Goal: Communication & Community: Connect with others

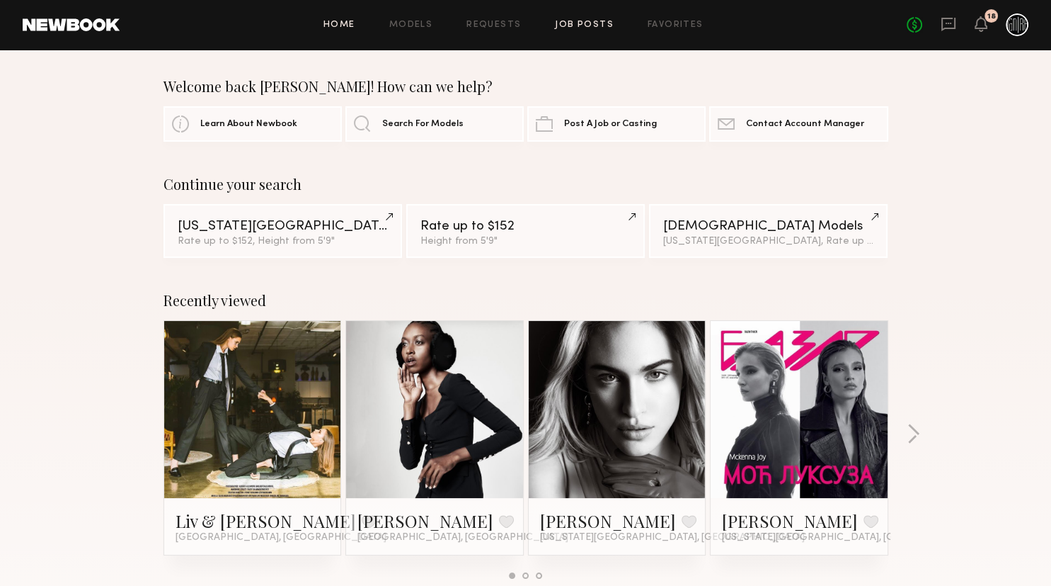
click at [600, 21] on link "Job Posts" at bounding box center [584, 25] width 59 height 9
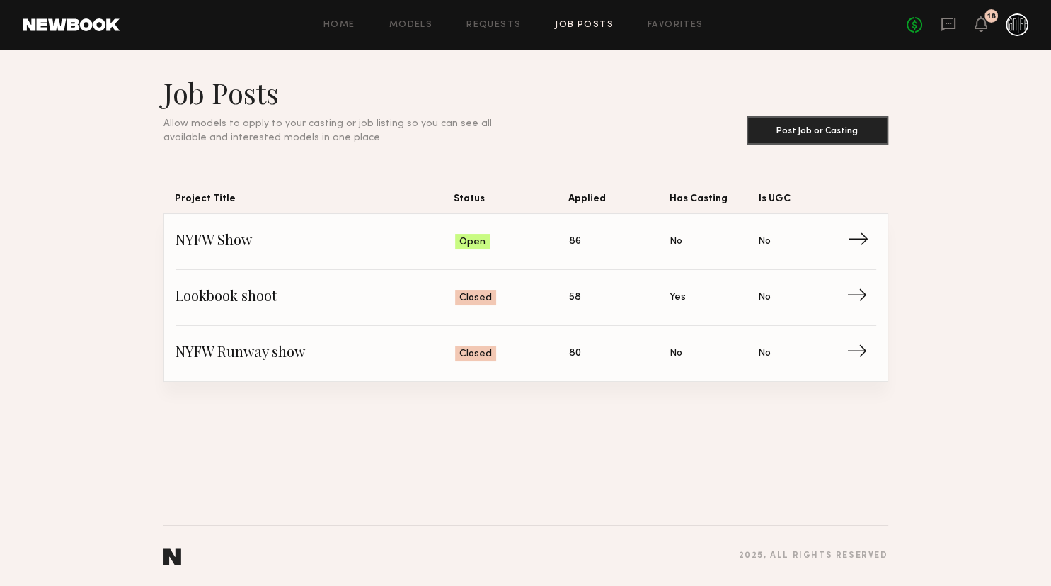
click at [625, 242] on span "Applied: 86" at bounding box center [619, 241] width 101 height 21
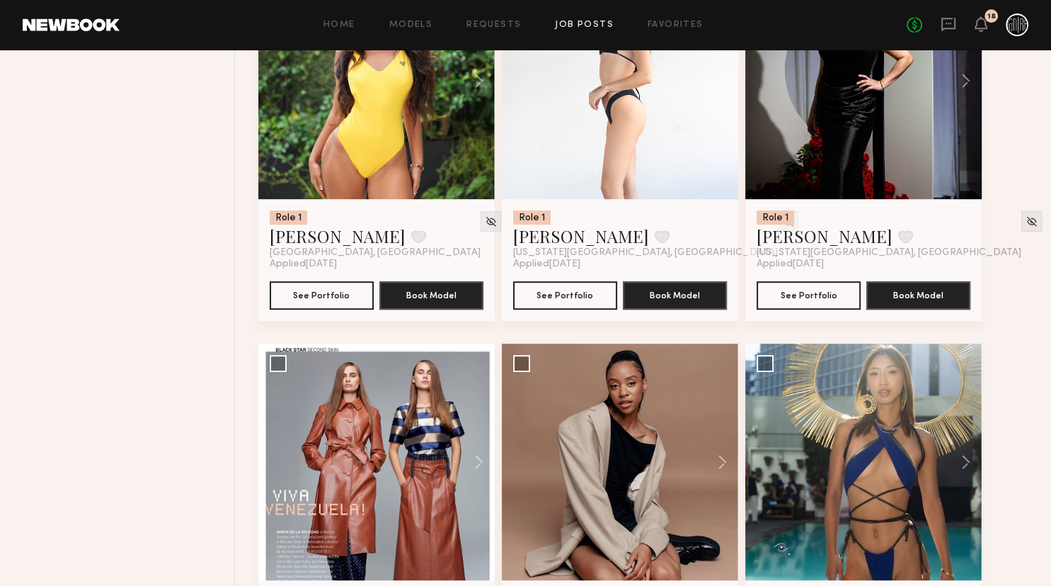
scroll to position [748, 0]
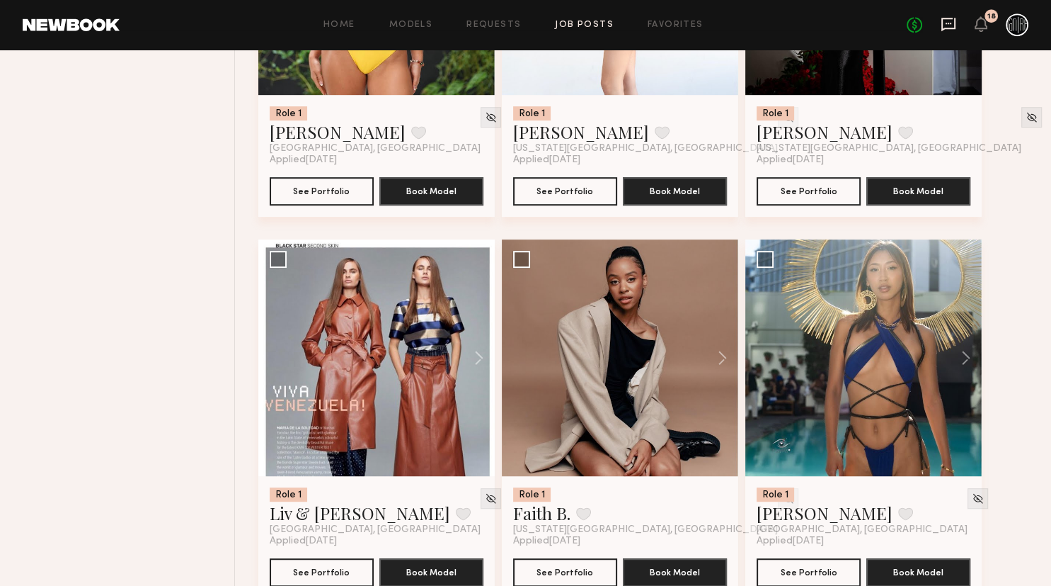
click at [949, 27] on icon at bounding box center [949, 24] width 16 height 16
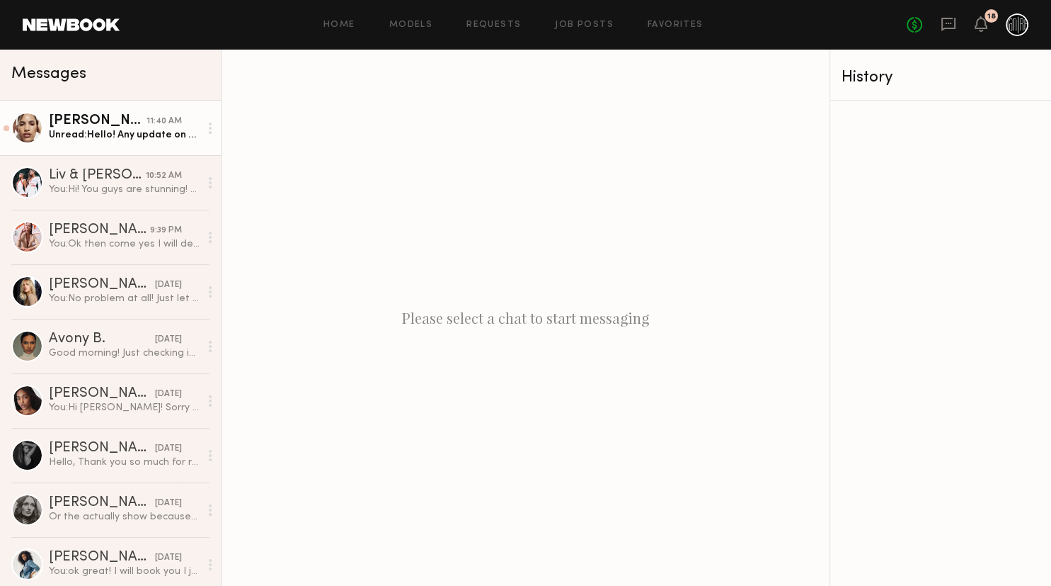
click at [166, 132] on div "Unread: Hello! Any update on tomorrows show? :)" at bounding box center [124, 134] width 151 height 13
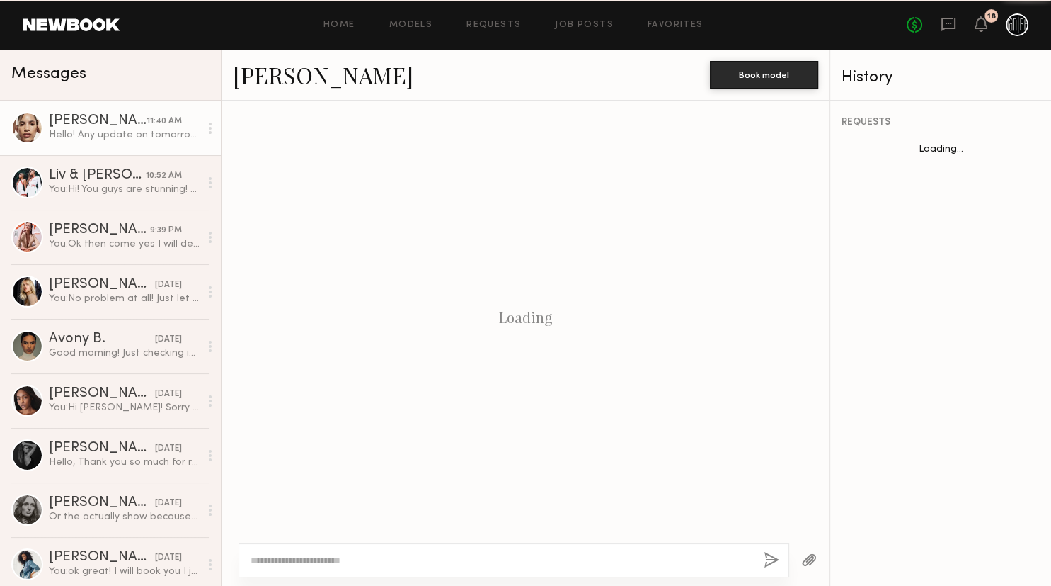
scroll to position [424, 0]
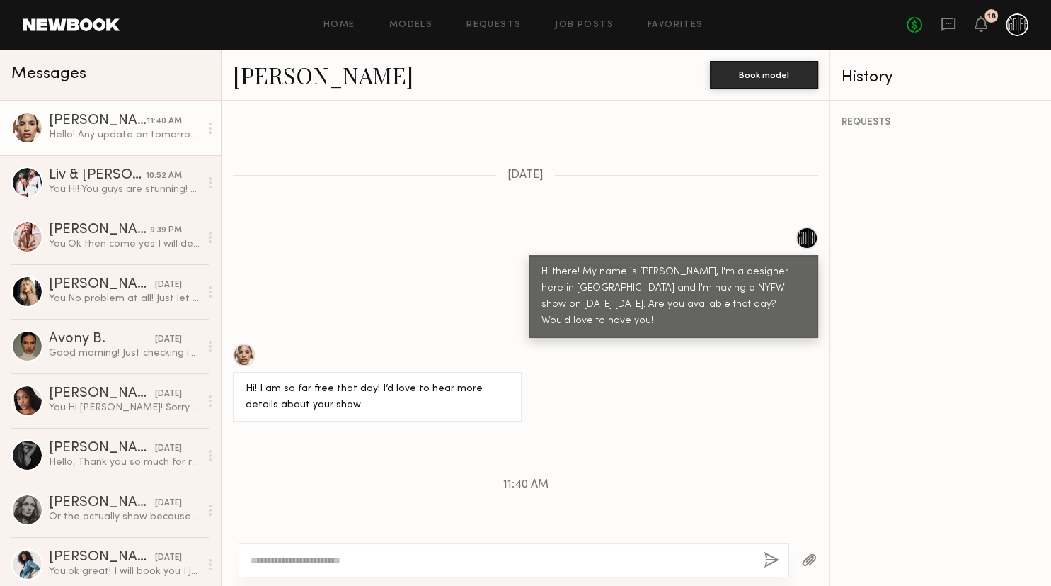
click at [258, 83] on link "Ellie L." at bounding box center [323, 74] width 181 height 30
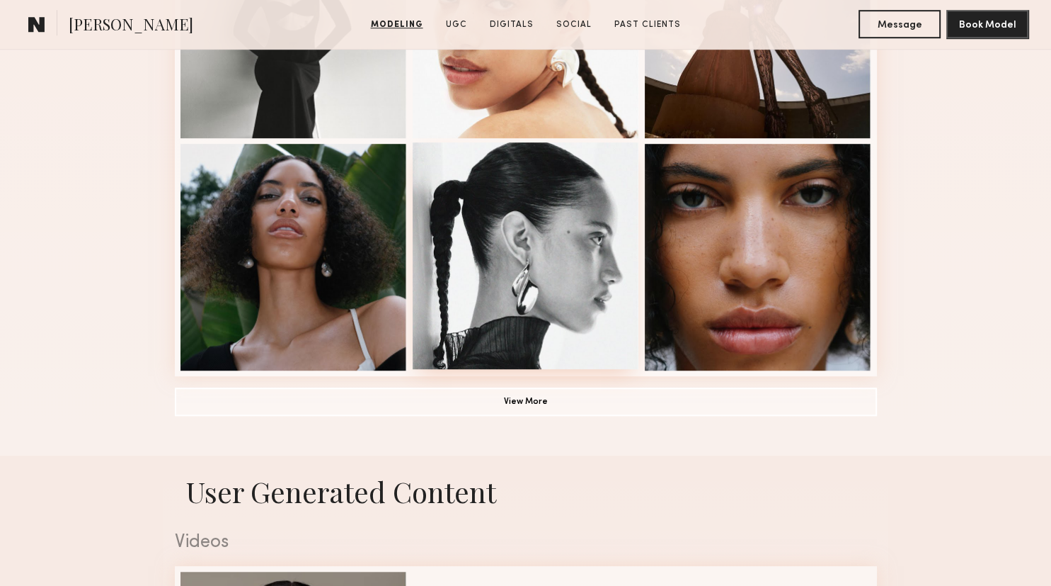
scroll to position [971, 0]
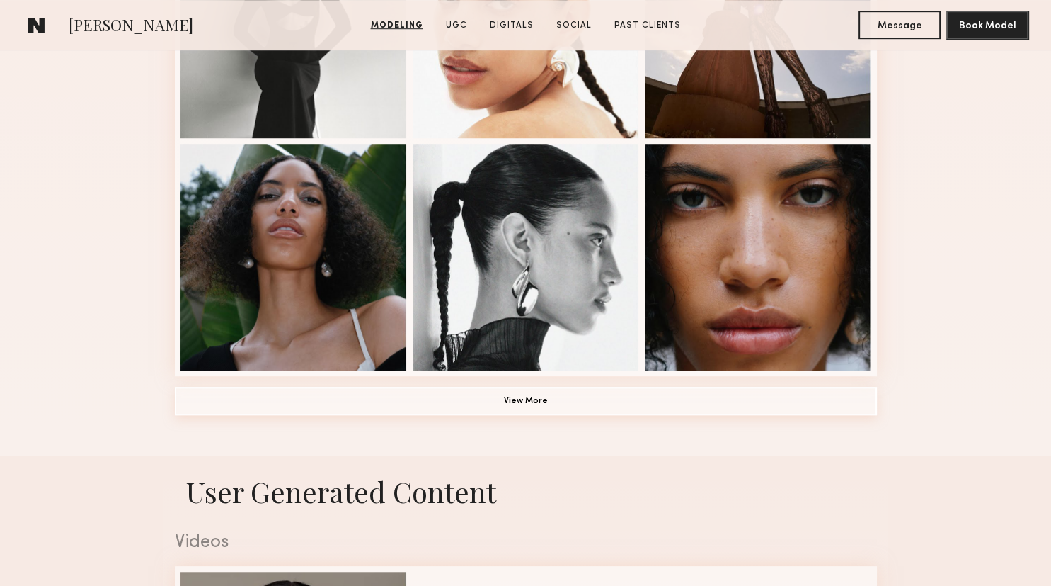
click at [562, 408] on button "View More" at bounding box center [526, 401] width 702 height 28
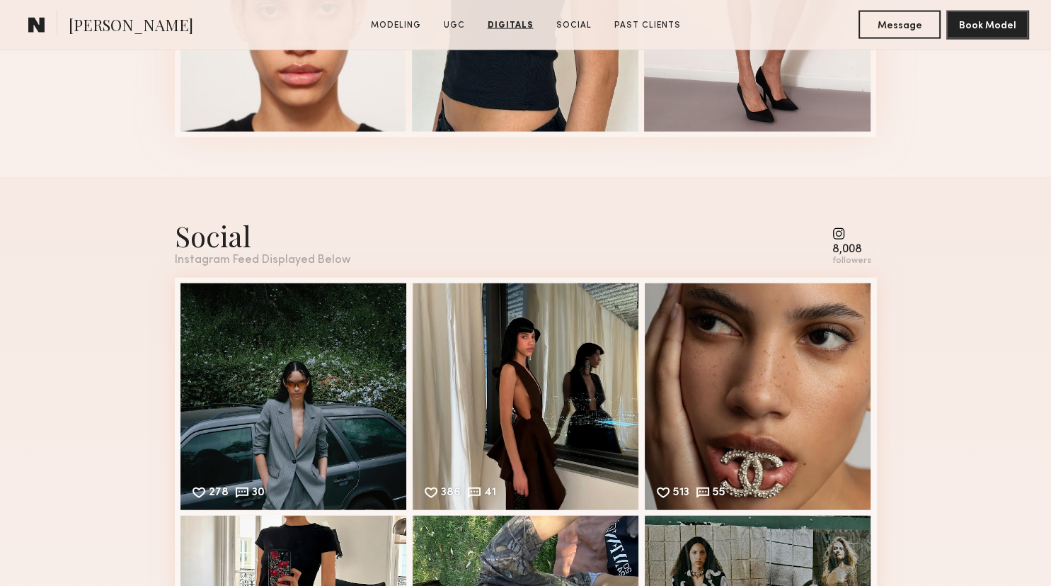
scroll to position [3215, 0]
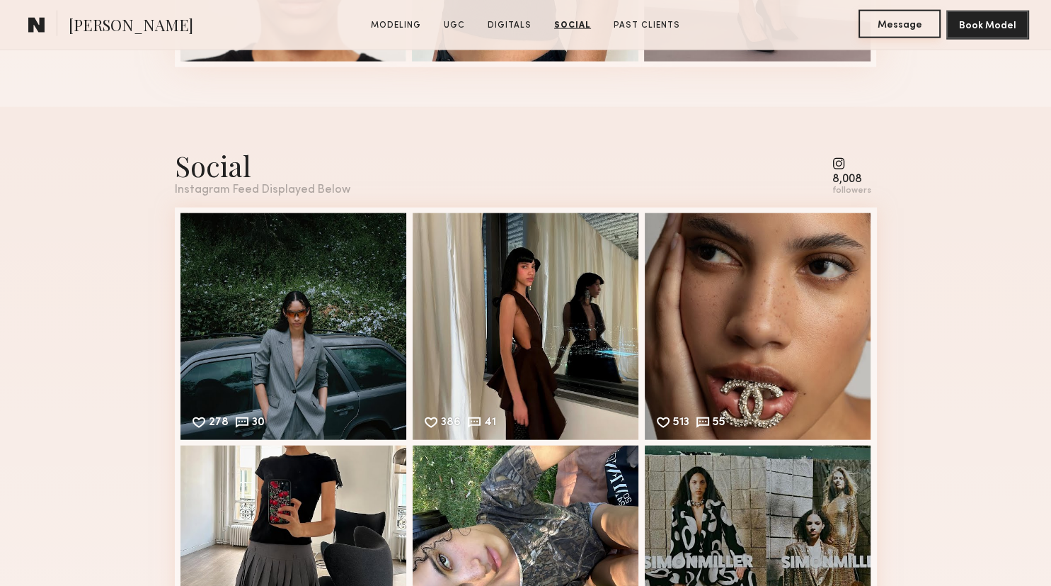
click at [879, 24] on button "Message" at bounding box center [900, 24] width 82 height 28
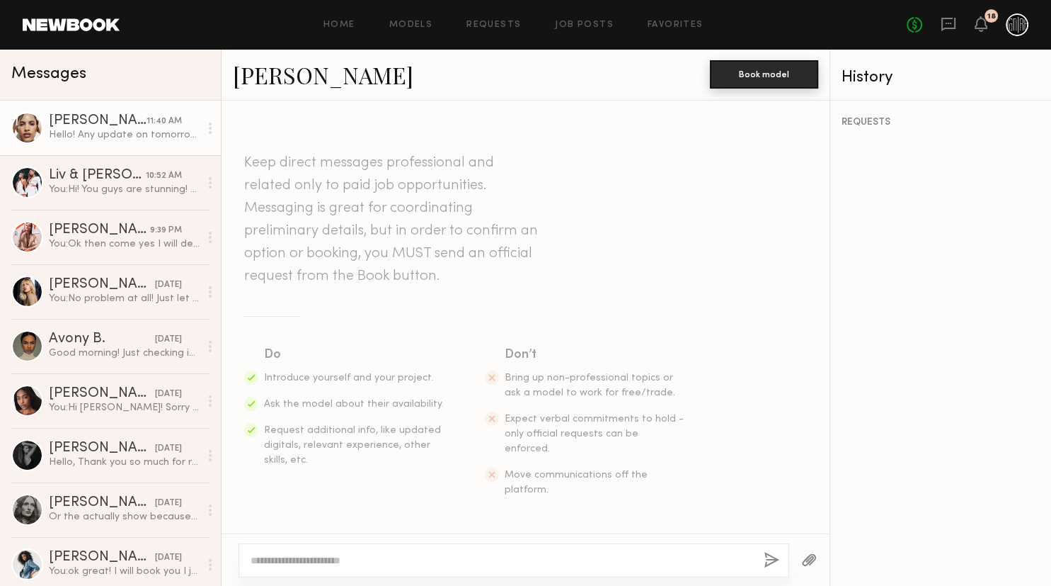
scroll to position [424, 0]
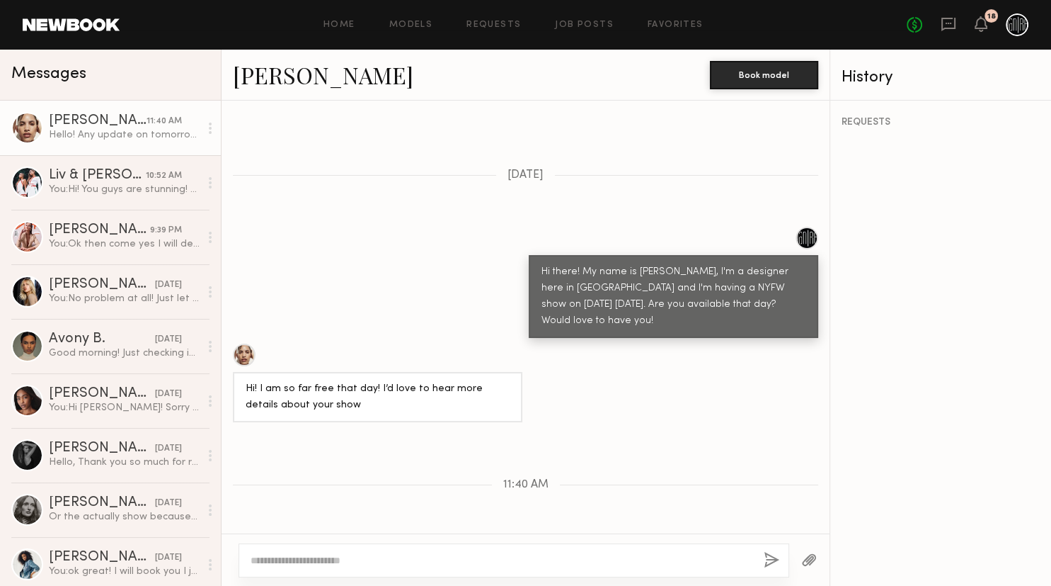
click at [557, 553] on textarea at bounding box center [502, 560] width 502 height 14
click at [506, 559] on textarea "**********" at bounding box center [502, 560] width 503 height 14
click at [648, 558] on textarea "**********" at bounding box center [502, 560] width 503 height 14
type textarea "**********"
click at [777, 566] on button "button" at bounding box center [773, 561] width 16 height 18
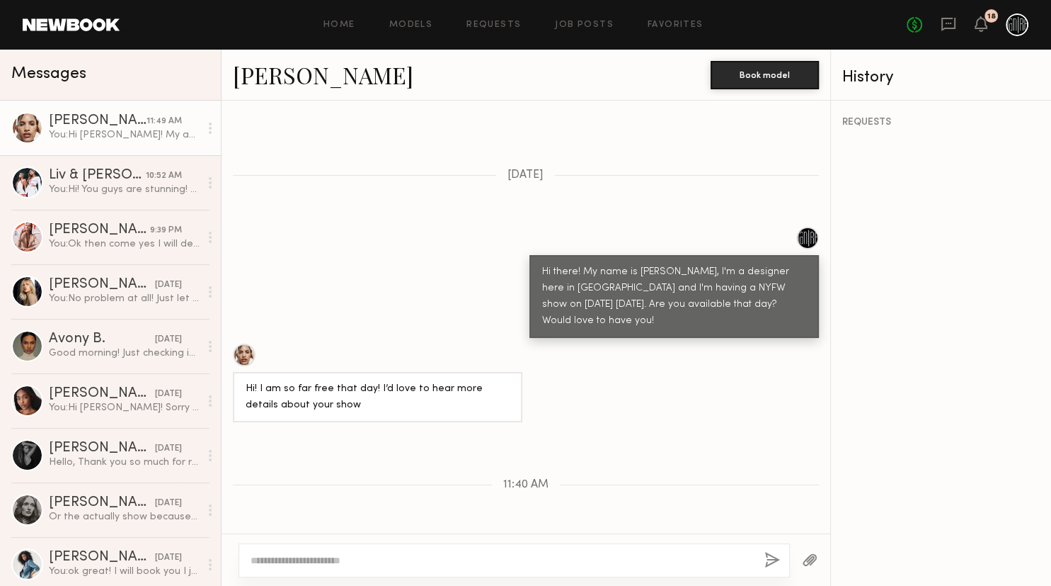
scroll to position [605, 0]
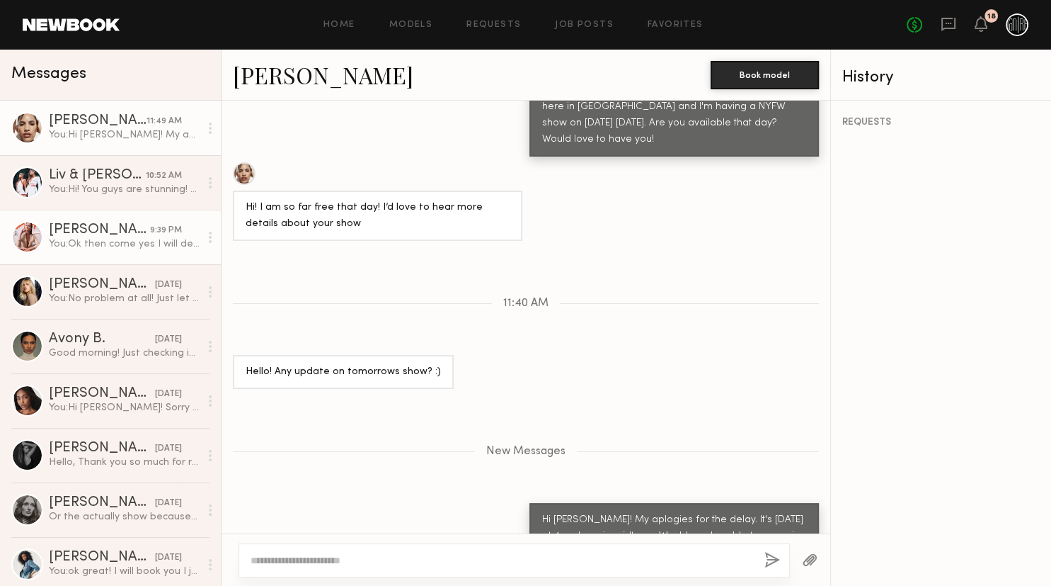
click at [106, 241] on div "You: Ok then come yes I will definitely book you for the show! You're gorgeous!…" at bounding box center [124, 243] width 151 height 13
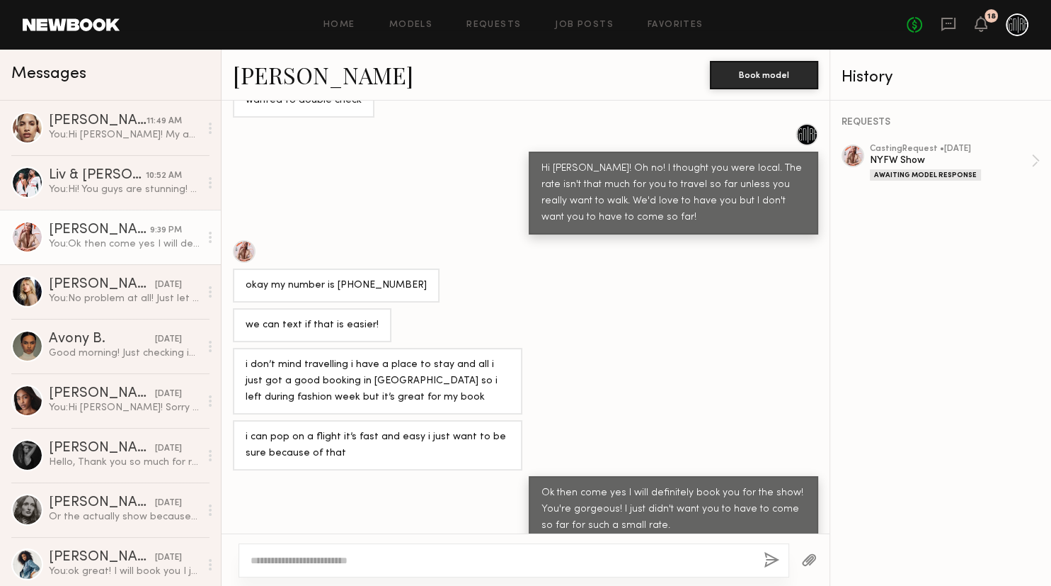
scroll to position [464, 0]
click at [314, 84] on link "[PERSON_NAME]" at bounding box center [323, 74] width 181 height 30
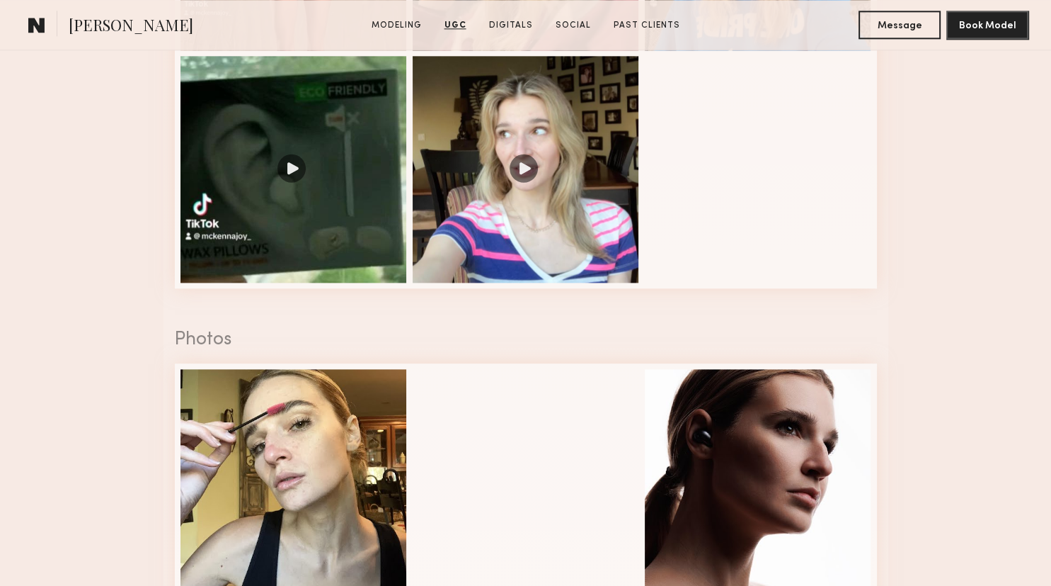
scroll to position [2093, 0]
